Goal: Task Accomplishment & Management: Manage account settings

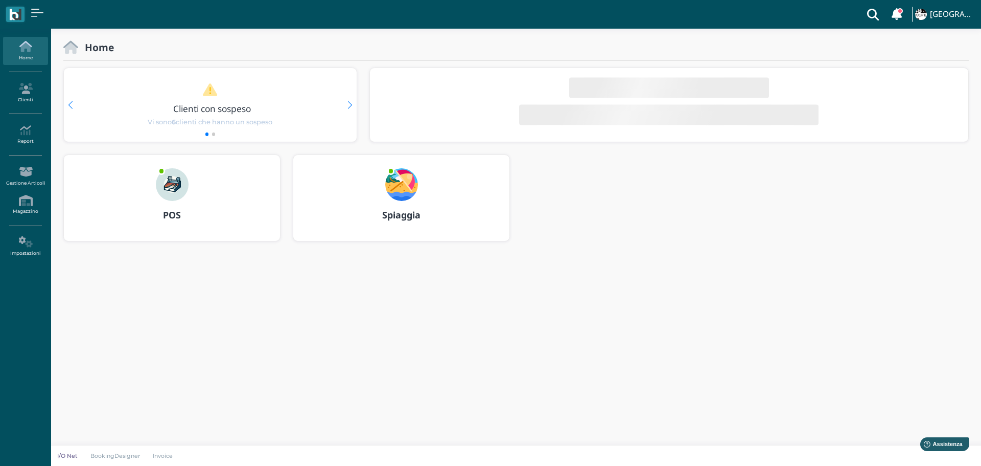
drag, startPoint x: 405, startPoint y: 178, endPoint x: 420, endPoint y: 178, distance: 14.8
click at [405, 178] on img at bounding box center [401, 184] width 33 height 33
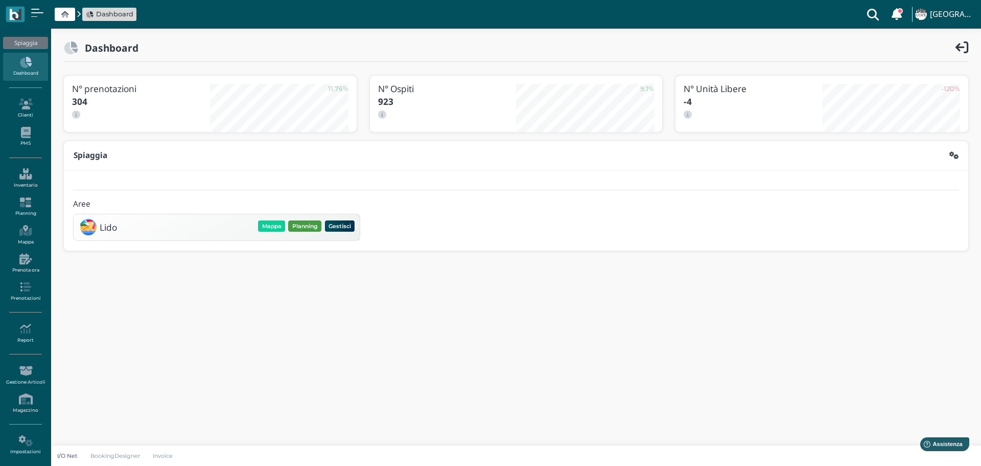
click at [305, 226] on button "Planning" at bounding box center [304, 225] width 33 height 11
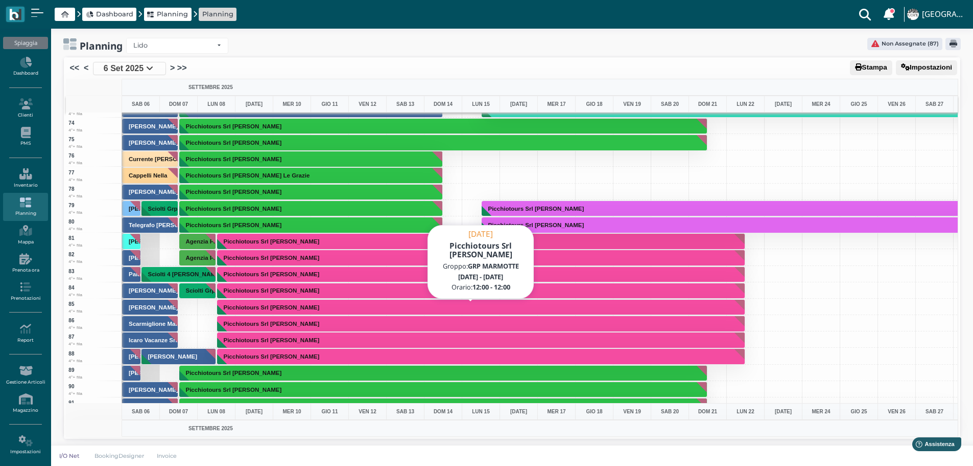
scroll to position [1175, 0]
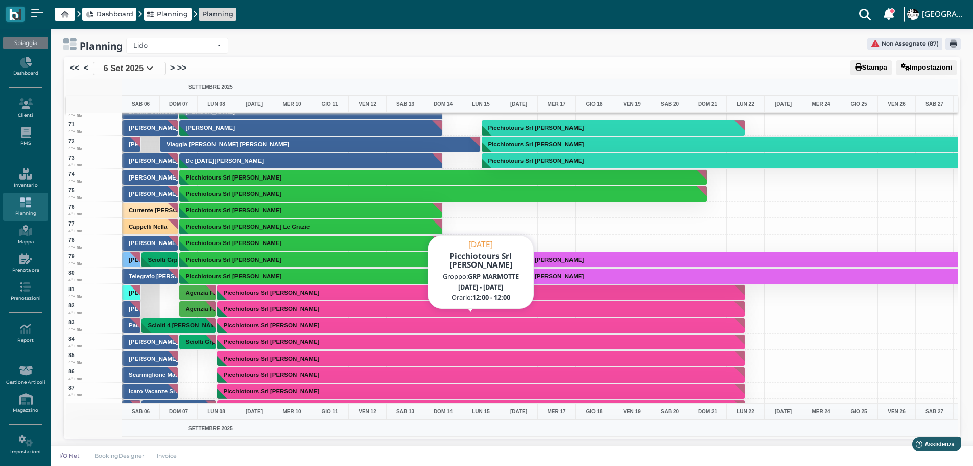
scroll to position [1278, 0]
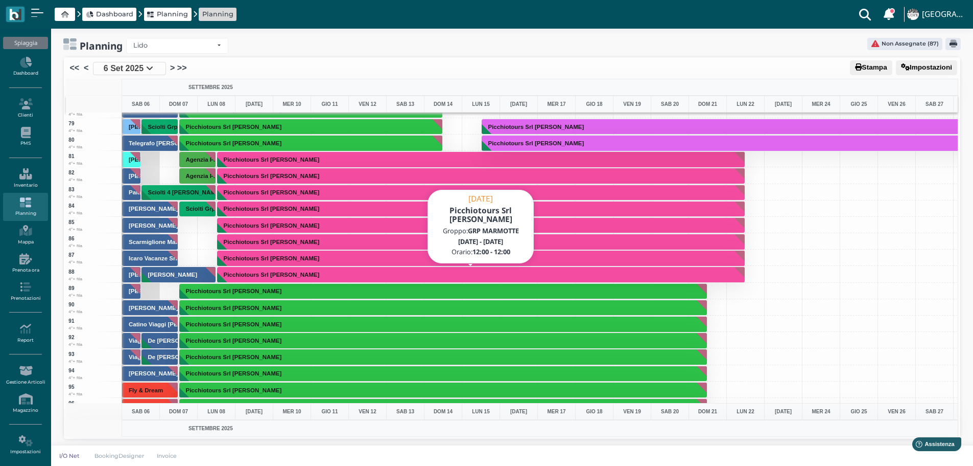
drag, startPoint x: 348, startPoint y: 276, endPoint x: 367, endPoint y: 270, distance: 20.4
click at [350, 276] on button "Picchiotours Srl [PERSON_NAME]" at bounding box center [481, 274] width 528 height 16
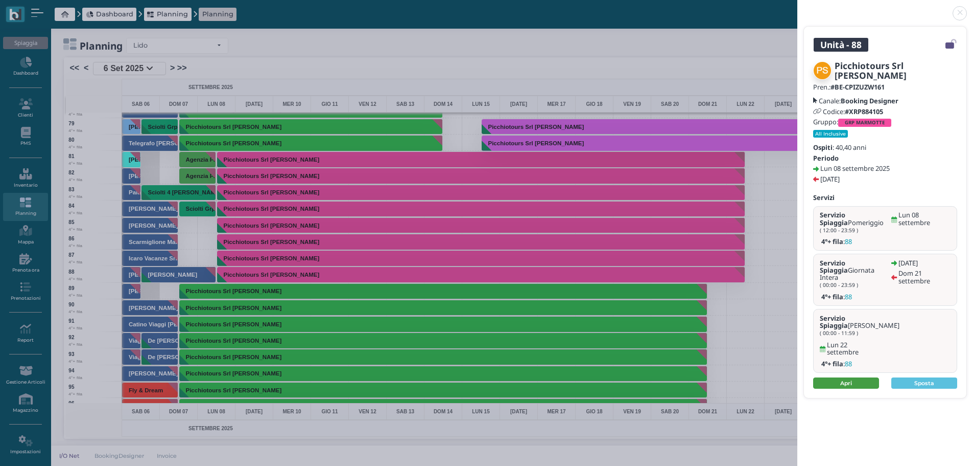
click at [872, 377] on link "Apri" at bounding box center [847, 382] width 66 height 11
click at [798, 7] on link at bounding box center [798, 7] width 0 height 0
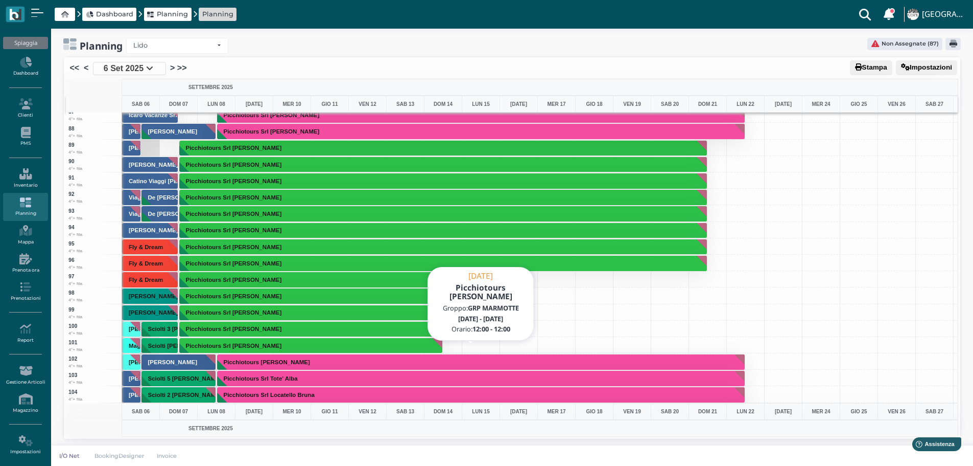
scroll to position [1431, 0]
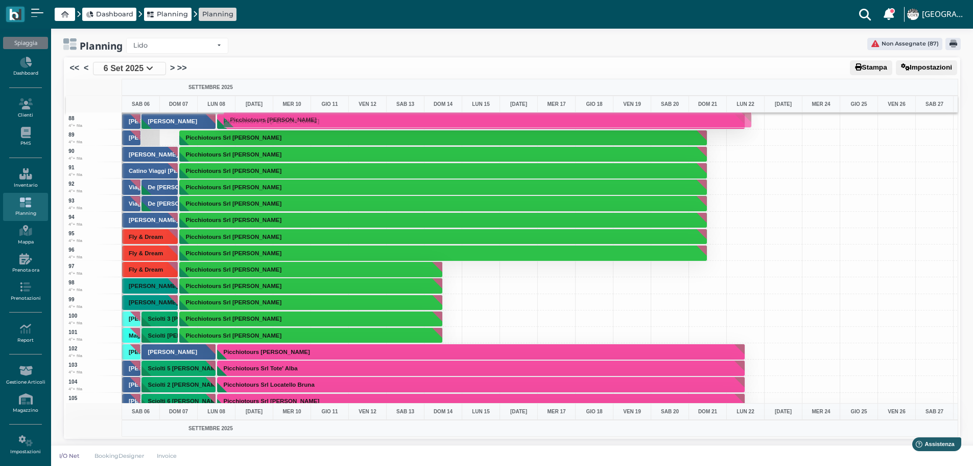
drag, startPoint x: 339, startPoint y: 354, endPoint x: 318, endPoint y: 122, distance: 232.9
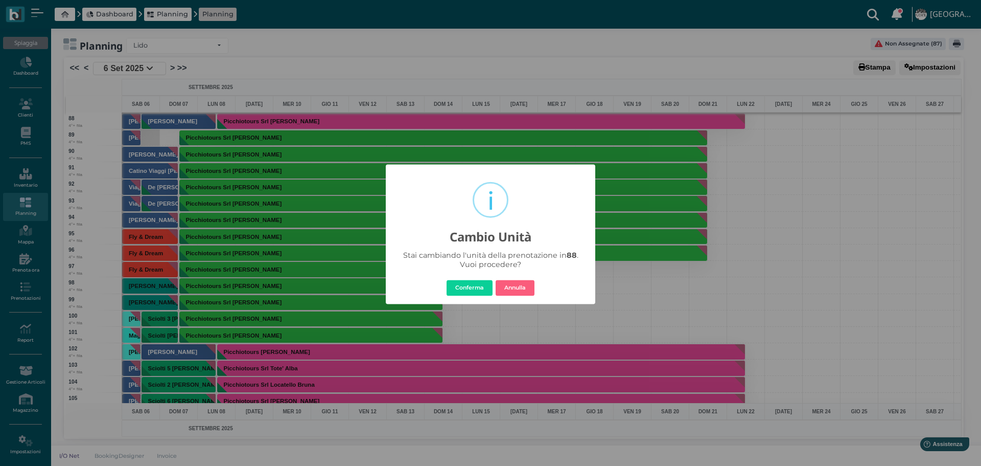
click at [483, 283] on button "Conferma" at bounding box center [470, 288] width 46 height 16
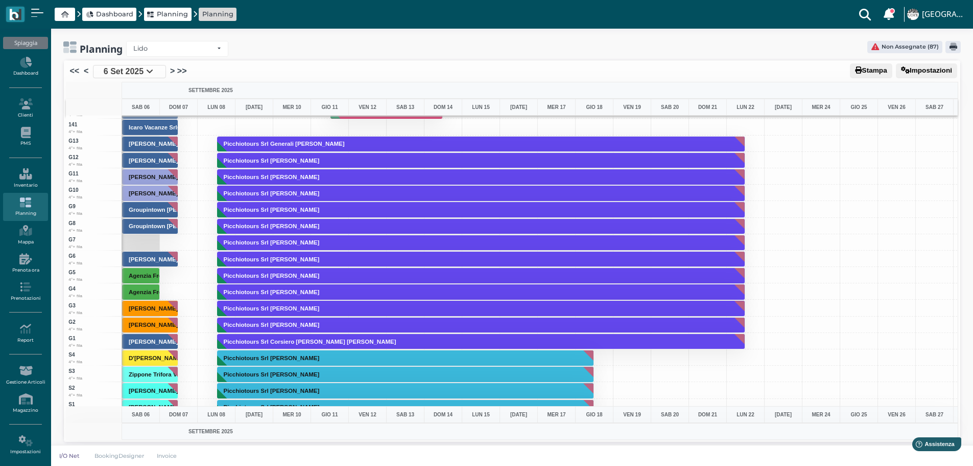
scroll to position [2606, 0]
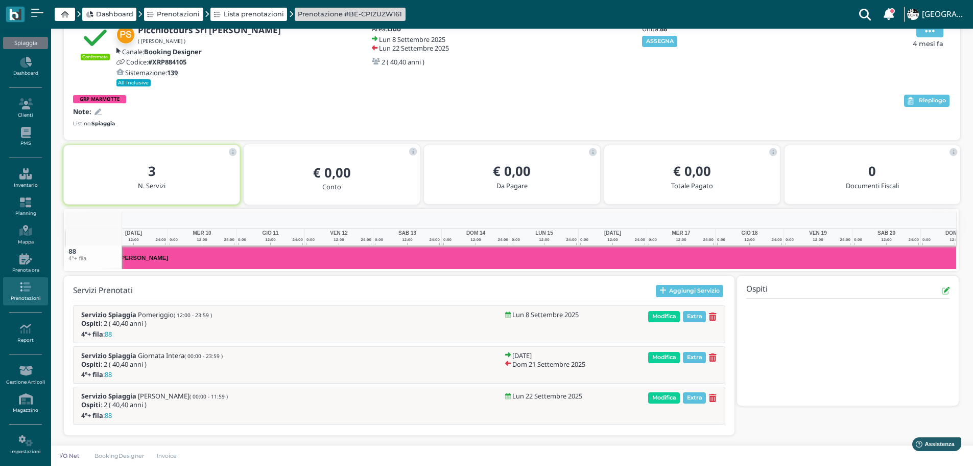
click at [933, 31] on icon at bounding box center [930, 31] width 10 height 11
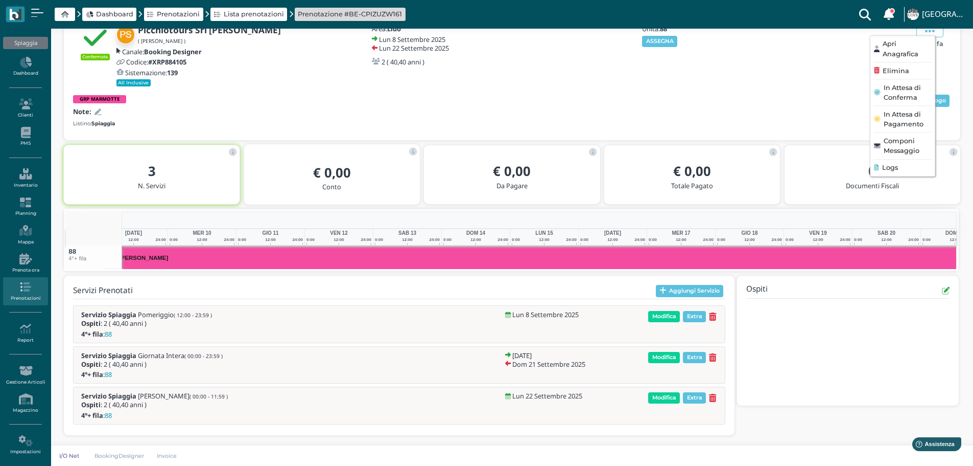
click at [910, 69] on span "Elimina" at bounding box center [896, 71] width 27 height 10
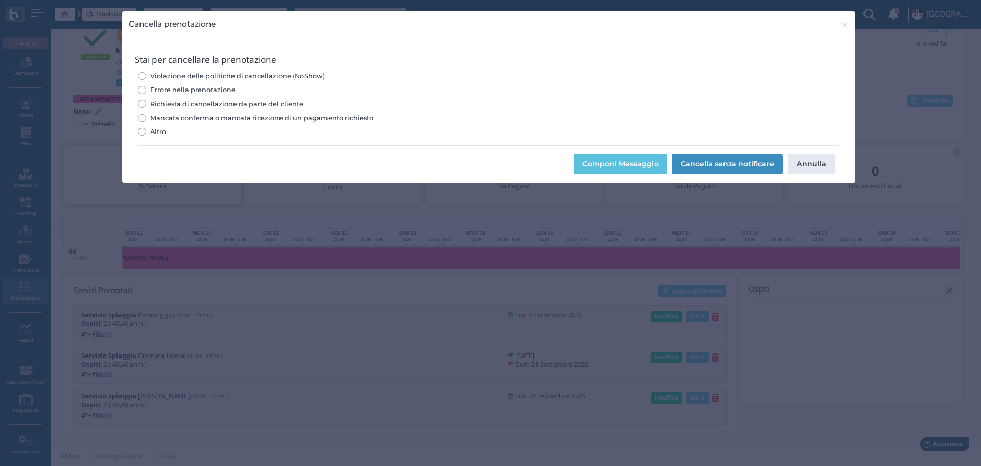
click at [144, 114] on input "Mancata conferma o mancata ricezione di un pagamento richiesto" at bounding box center [142, 118] width 8 height 8
radio input "true"
click at [146, 100] on label "Richiesta di cancellazione da parte del cliente" at bounding box center [488, 104] width 701 height 10
click at [146, 100] on input "Richiesta di cancellazione da parte del cliente" at bounding box center [142, 104] width 8 height 8
radio input "true"
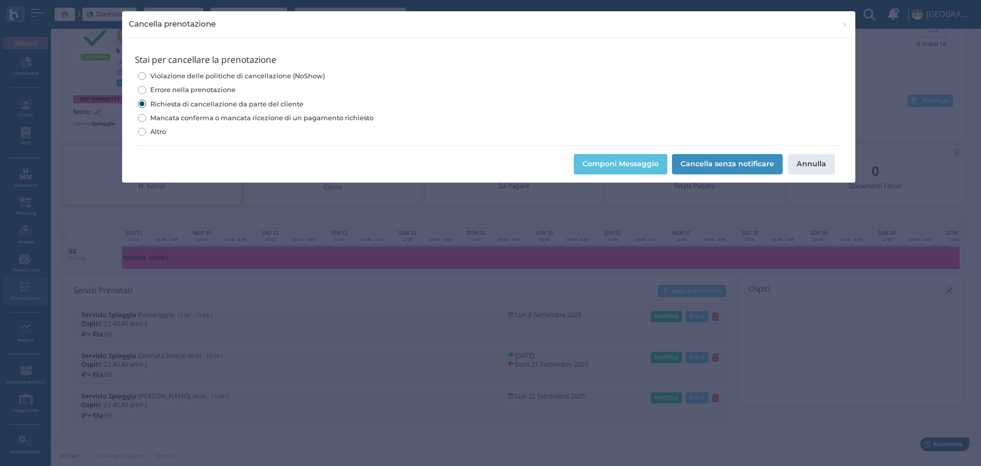
click at [733, 163] on button "Cancella senza notificare" at bounding box center [727, 164] width 111 height 20
